Goal: Transaction & Acquisition: Subscribe to service/newsletter

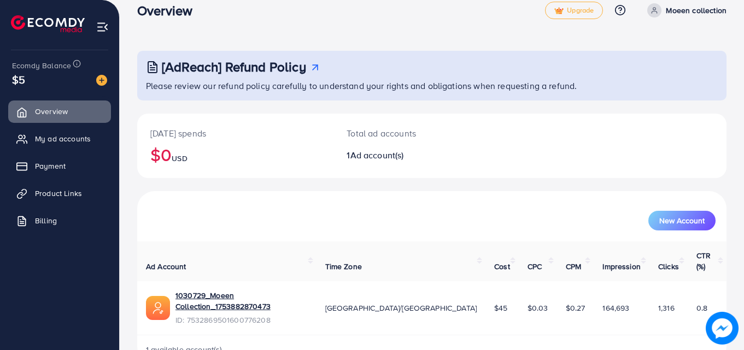
scroll to position [26, 0]
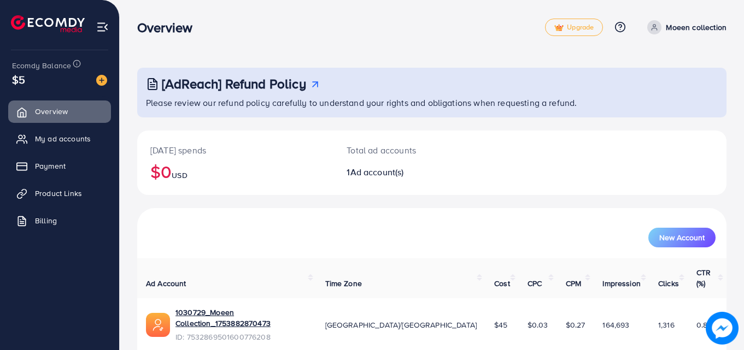
scroll to position [26, 0]
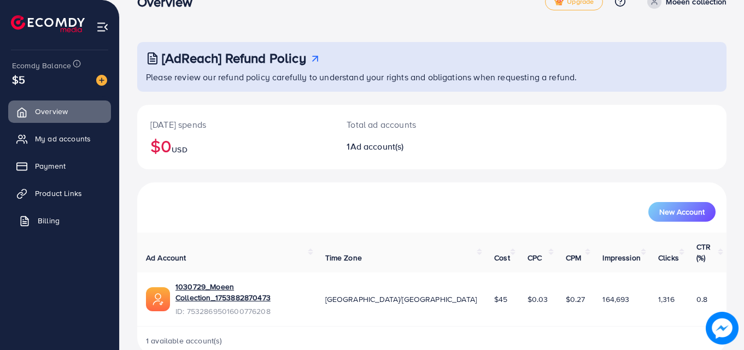
click at [56, 219] on span "Billing" at bounding box center [49, 220] width 22 height 11
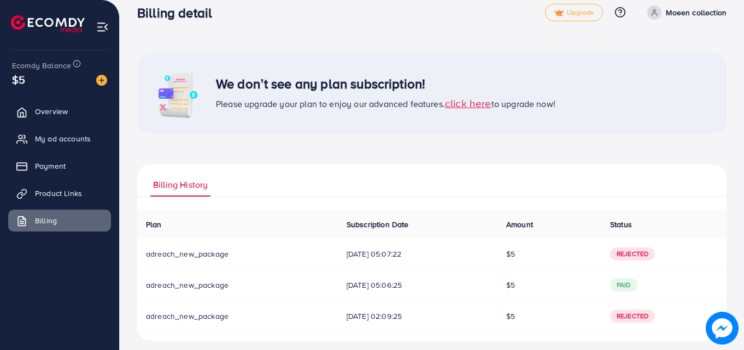
scroll to position [23, 0]
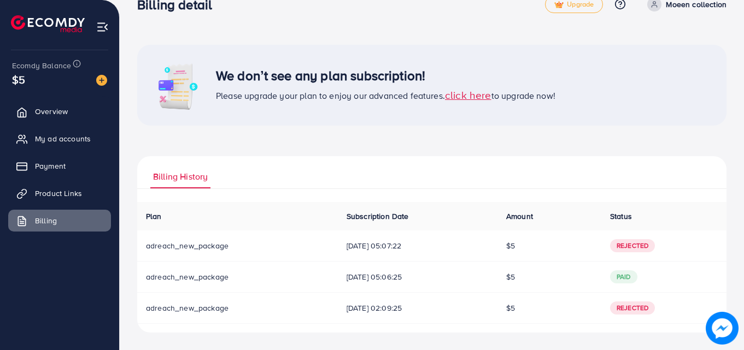
click at [475, 98] on span "click here" at bounding box center [468, 94] width 46 height 15
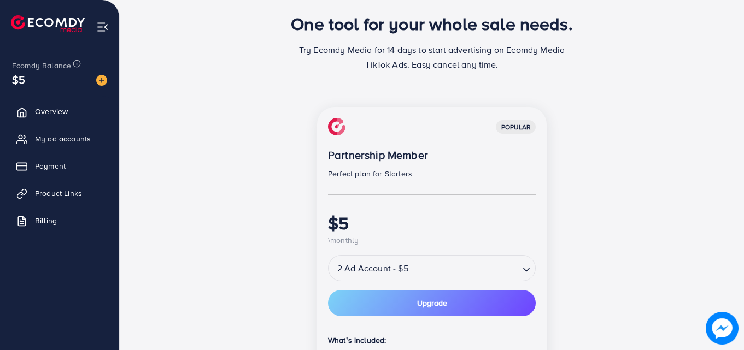
scroll to position [109, 0]
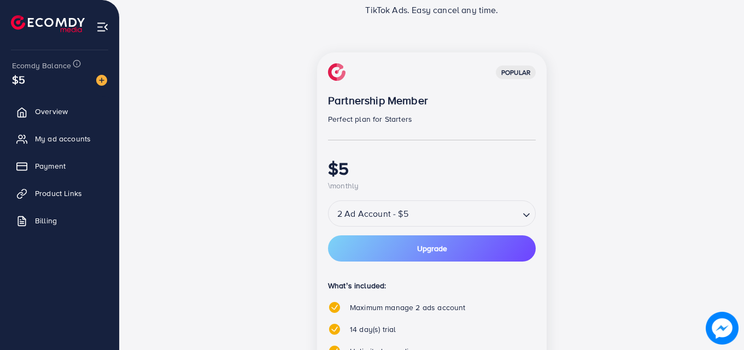
click at [520, 219] on div "Loading..." at bounding box center [527, 214] width 16 height 20
click at [497, 248] on div "popular Partnership Member Perfect plan for Starters $5 \monthly 2 Ad Account -…" at bounding box center [432, 271] width 230 height 439
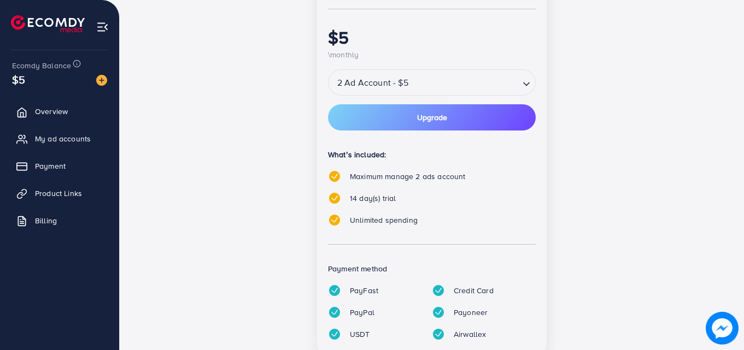
scroll to position [172, 0]
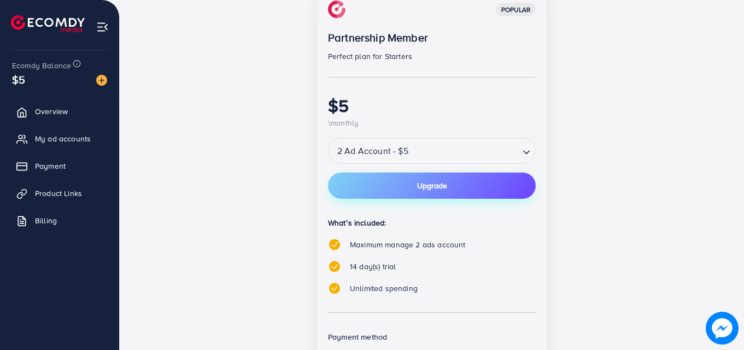
click at [477, 186] on button "Upgrade" at bounding box center [432, 186] width 208 height 26
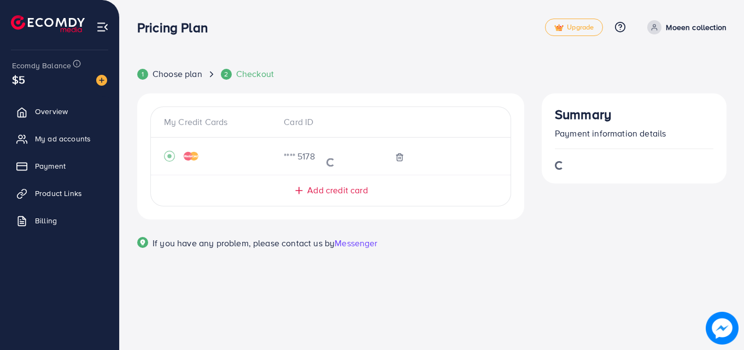
scroll to position [0, 0]
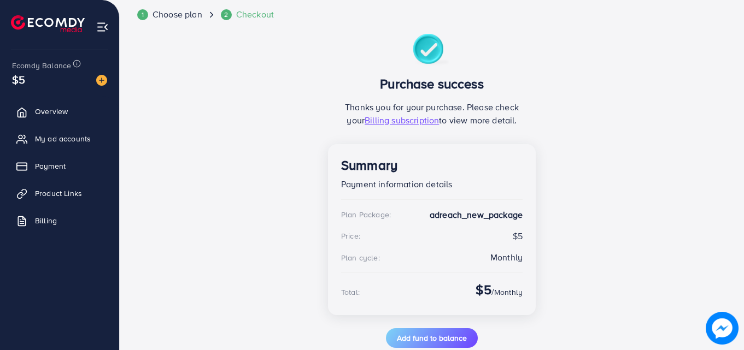
scroll to position [63, 0]
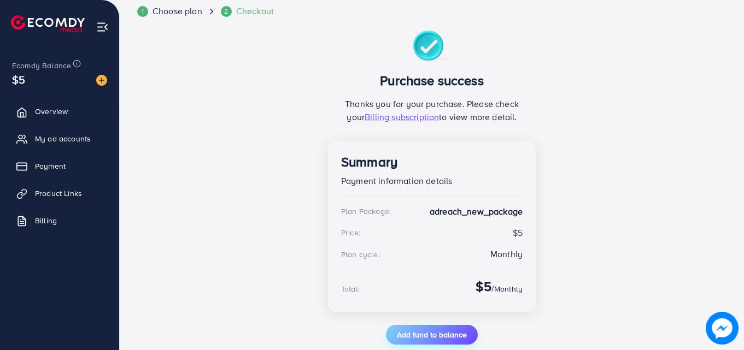
click at [445, 335] on span "Add fund to balance" at bounding box center [432, 335] width 70 height 11
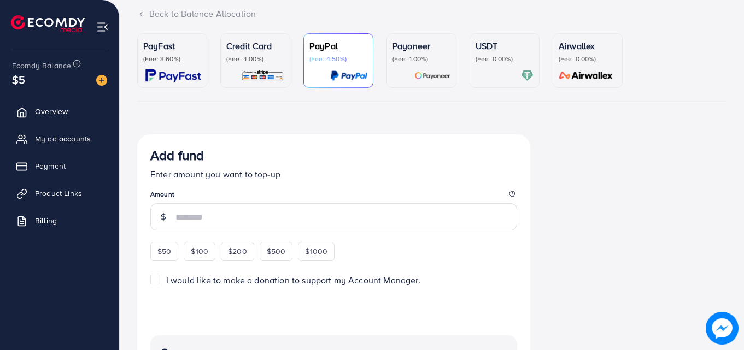
scroll to position [55, 0]
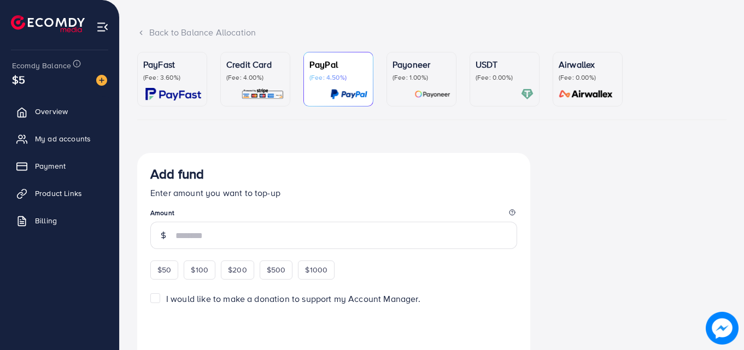
click at [169, 233] on div at bounding box center [163, 235] width 26 height 27
click at [172, 233] on div at bounding box center [163, 235] width 26 height 27
click at [172, 274] on div "$50" at bounding box center [164, 270] width 28 height 19
type input "**"
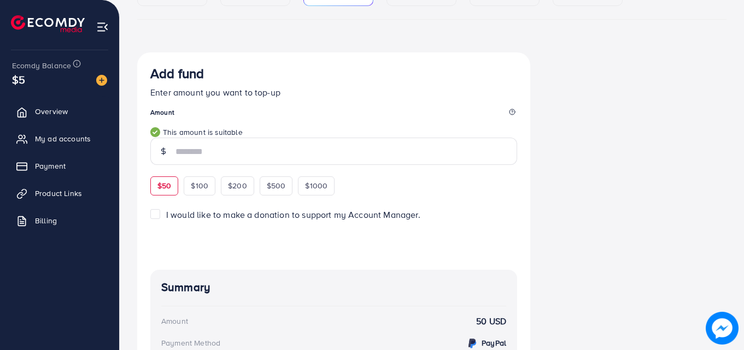
scroll to position [164, 0]
